Goal: Find specific page/section: Find specific page/section

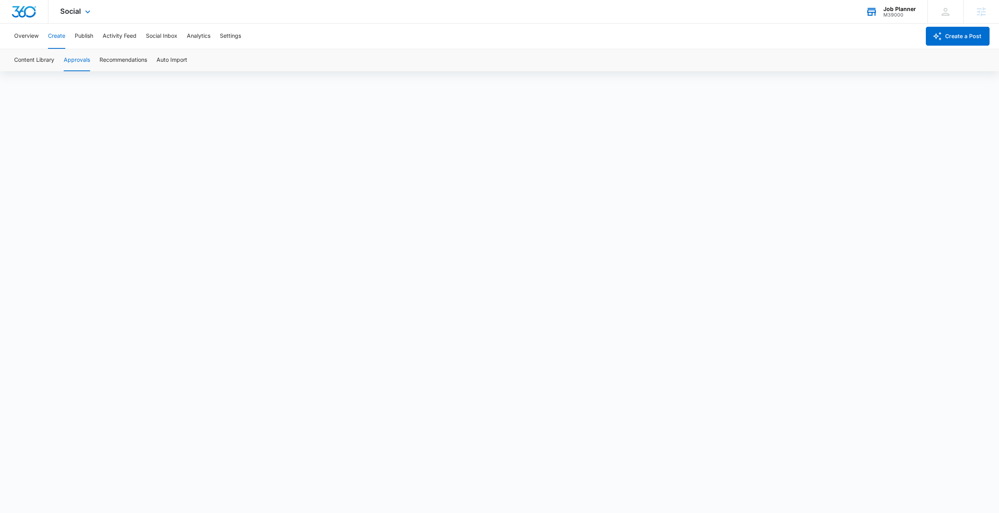
click at [899, 10] on div "Job Planner" at bounding box center [899, 9] width 33 height 6
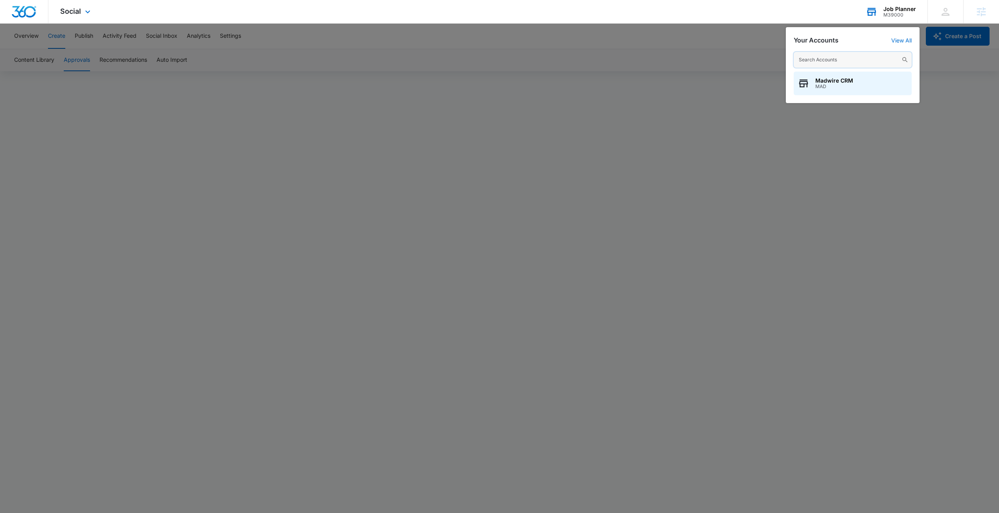
paste input "M37787 - Super Cover"
type input "M37787 - Super Cover"
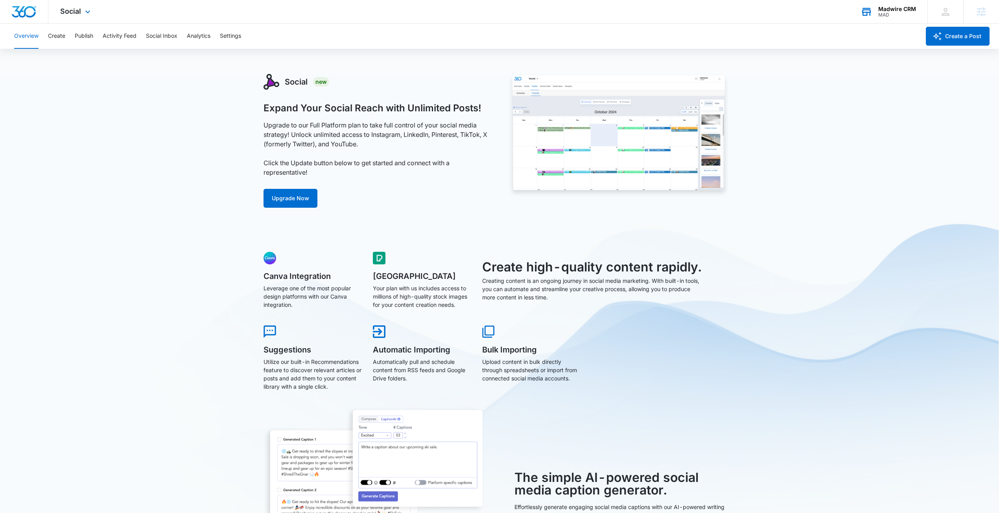
click at [879, 12] on div "MAD" at bounding box center [897, 15] width 38 height 6
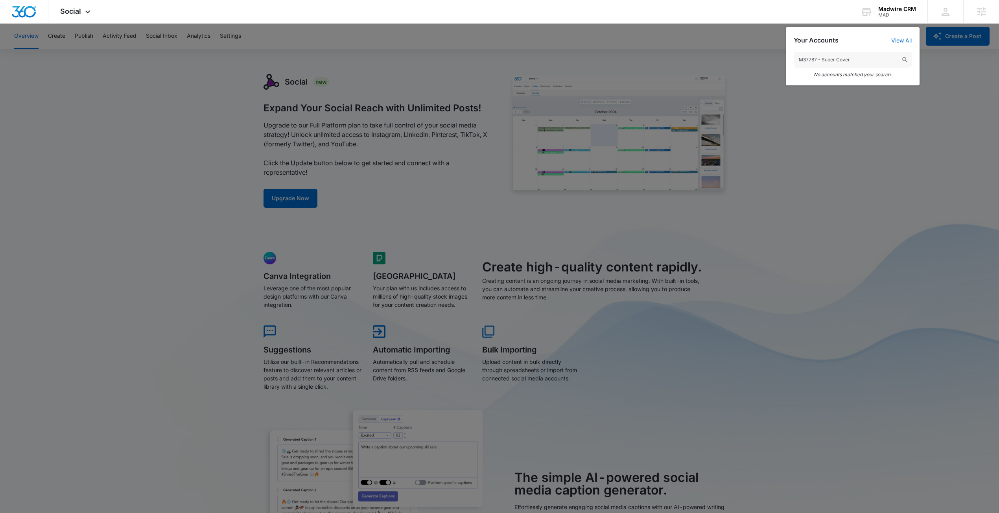
drag, startPoint x: 827, startPoint y: 69, endPoint x: 817, endPoint y: 66, distance: 11.0
click at [817, 66] on input "M37787 - Super Cover" at bounding box center [853, 60] width 118 height 16
type input "M37787"
click at [831, 88] on span "M37787" at bounding box center [832, 87] width 34 height 6
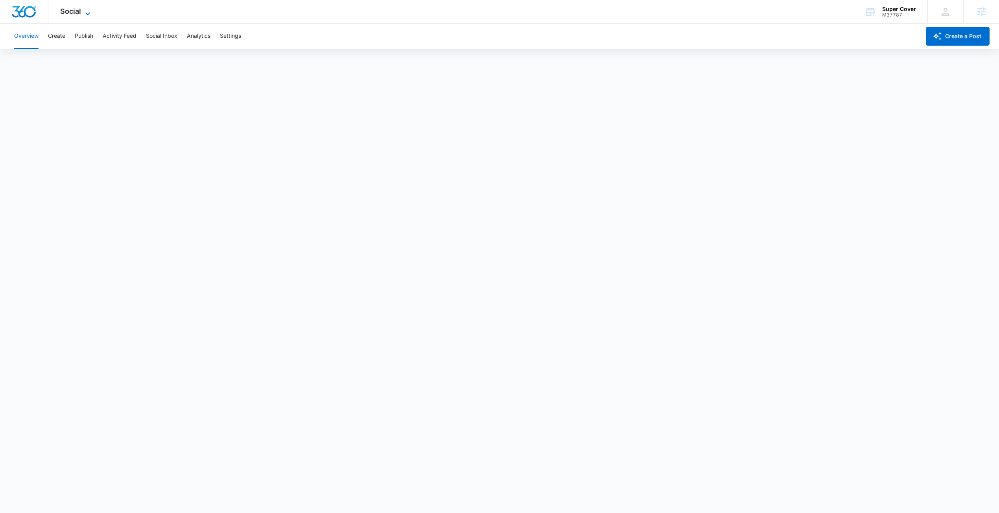
click at [72, 11] on span "Social" at bounding box center [70, 11] width 21 height 8
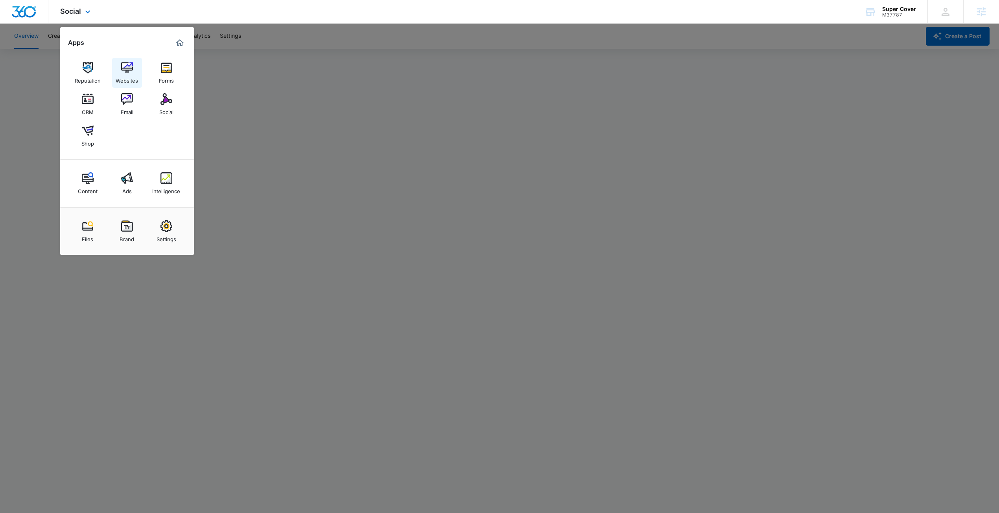
click at [116, 72] on link "Websites" at bounding box center [127, 73] width 30 height 30
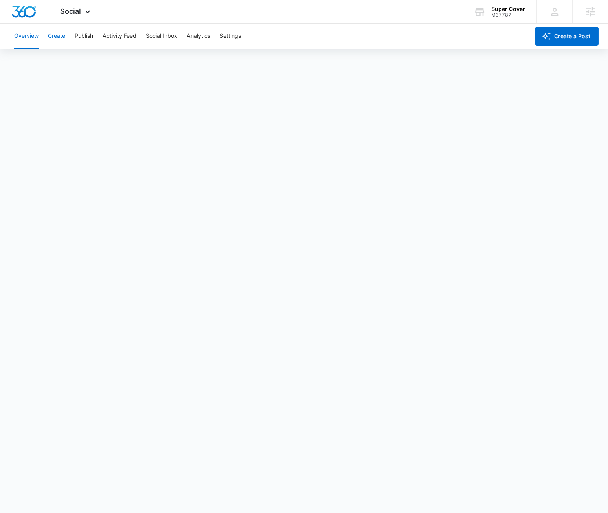
click at [58, 36] on button "Create" at bounding box center [56, 36] width 17 height 25
click at [75, 61] on button "Approvals" at bounding box center [77, 60] width 26 height 22
click at [78, 11] on span "Social" at bounding box center [70, 11] width 21 height 8
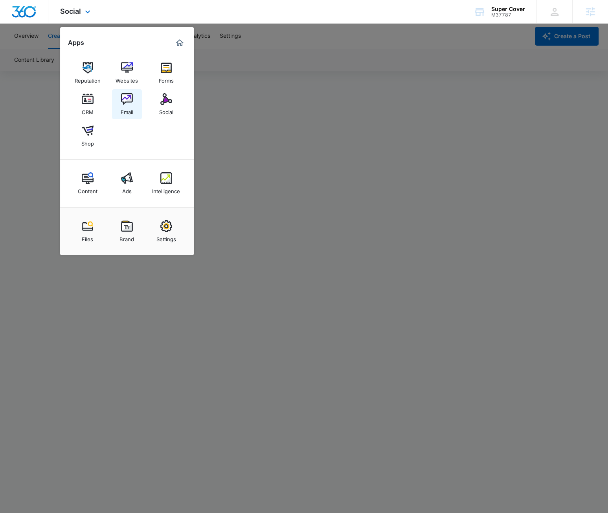
click at [131, 105] on div "Email" at bounding box center [127, 110] width 13 height 10
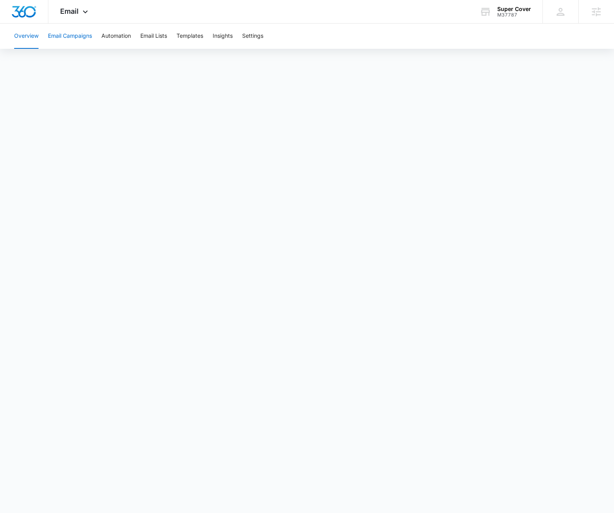
click at [79, 38] on button "Email Campaigns" at bounding box center [70, 36] width 44 height 25
click at [198, 31] on button "Templates" at bounding box center [190, 36] width 27 height 25
click at [64, 39] on button "Email Campaigns" at bounding box center [70, 36] width 44 height 25
click at [110, 31] on button "Automation" at bounding box center [115, 36] width 29 height 25
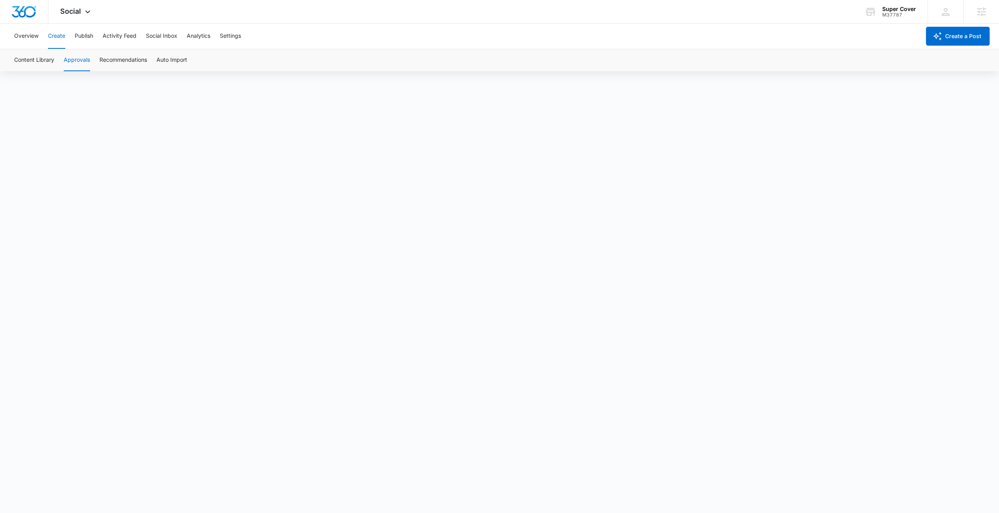
click at [63, 40] on button "Create" at bounding box center [56, 36] width 17 height 25
click at [87, 61] on button "Approvals" at bounding box center [77, 60] width 26 height 22
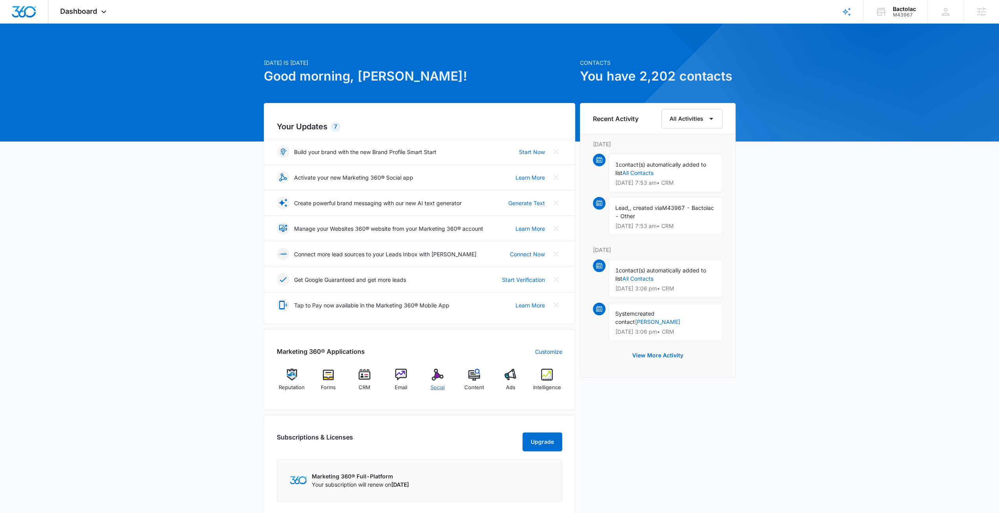
click at [436, 373] on img at bounding box center [438, 375] width 12 height 12
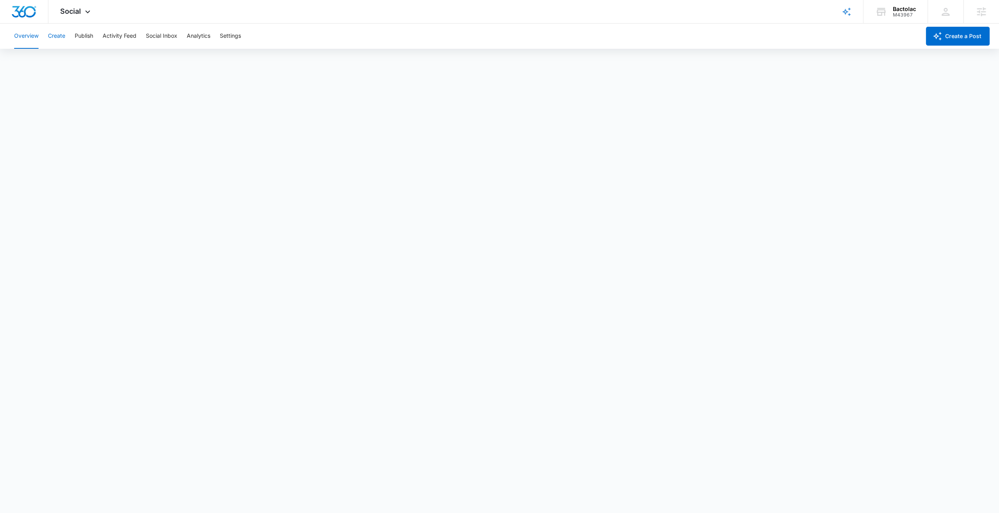
click at [63, 40] on button "Create" at bounding box center [56, 36] width 17 height 25
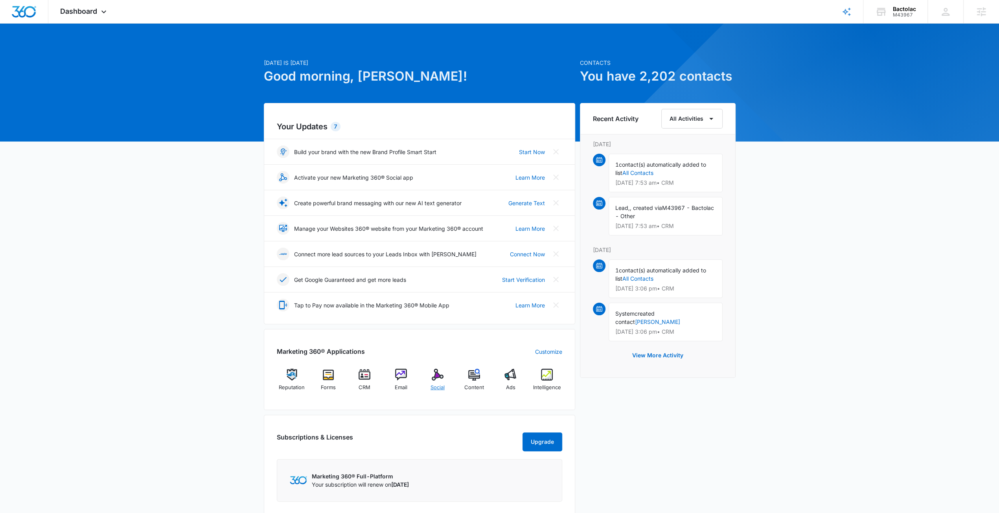
click at [441, 374] on img at bounding box center [438, 375] width 12 height 12
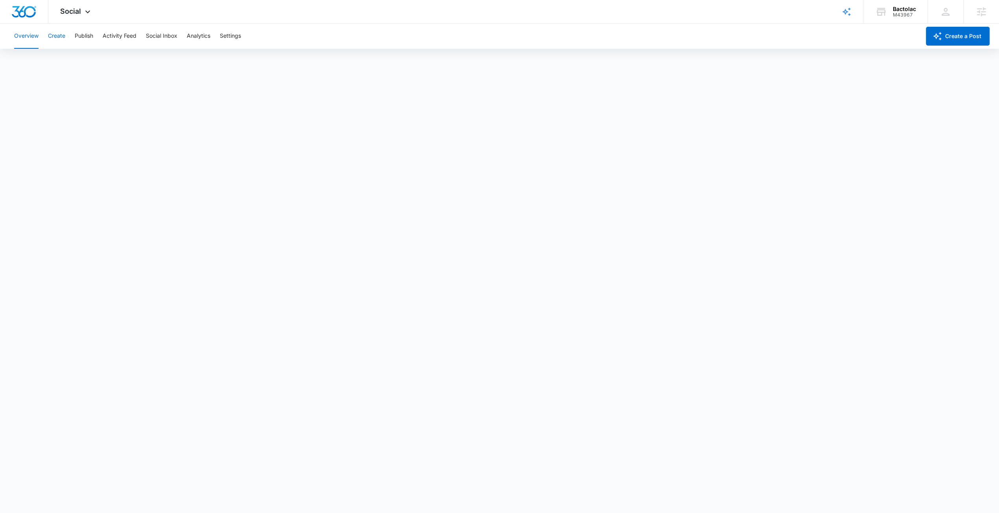
click at [55, 37] on button "Create" at bounding box center [56, 36] width 17 height 25
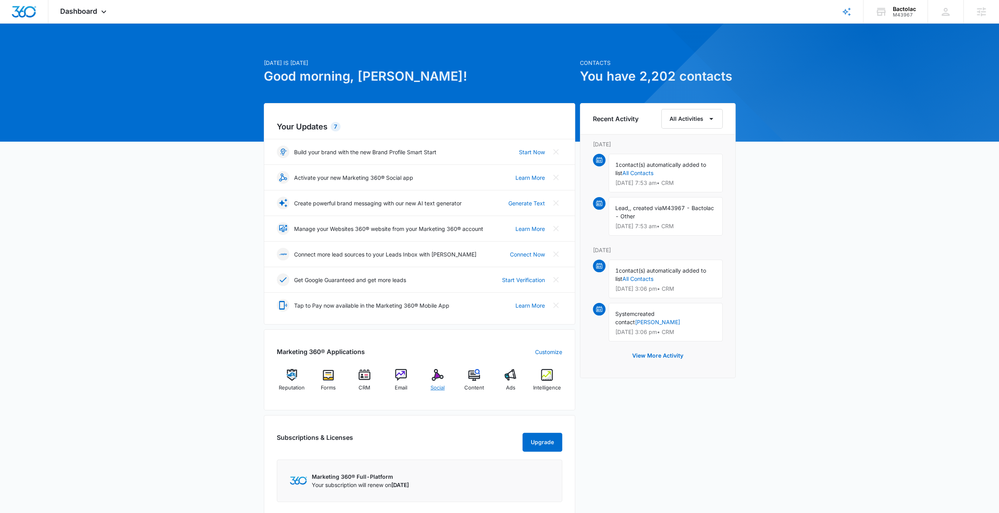
click at [440, 376] on img at bounding box center [438, 375] width 12 height 12
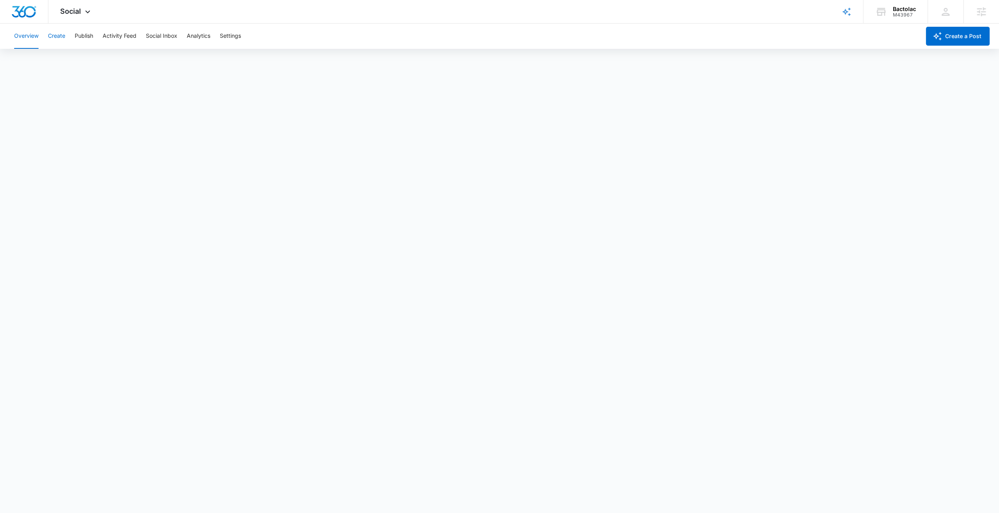
click at [64, 42] on button "Create" at bounding box center [56, 36] width 17 height 25
click at [73, 55] on button "Approvals" at bounding box center [77, 60] width 26 height 22
